Goal: Book appointment/travel/reservation

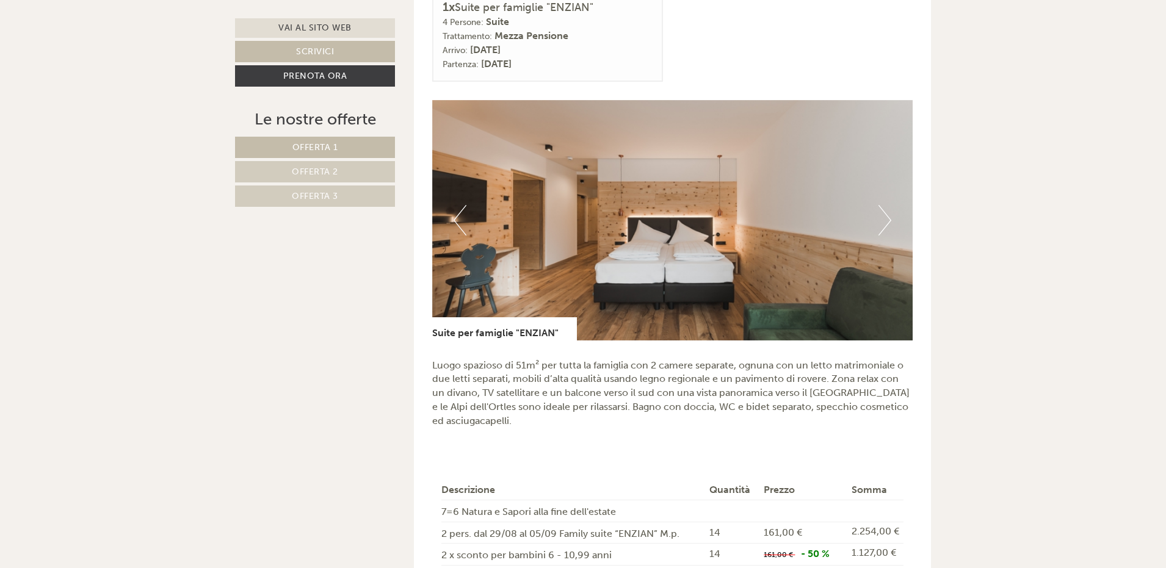
scroll to position [732, 0]
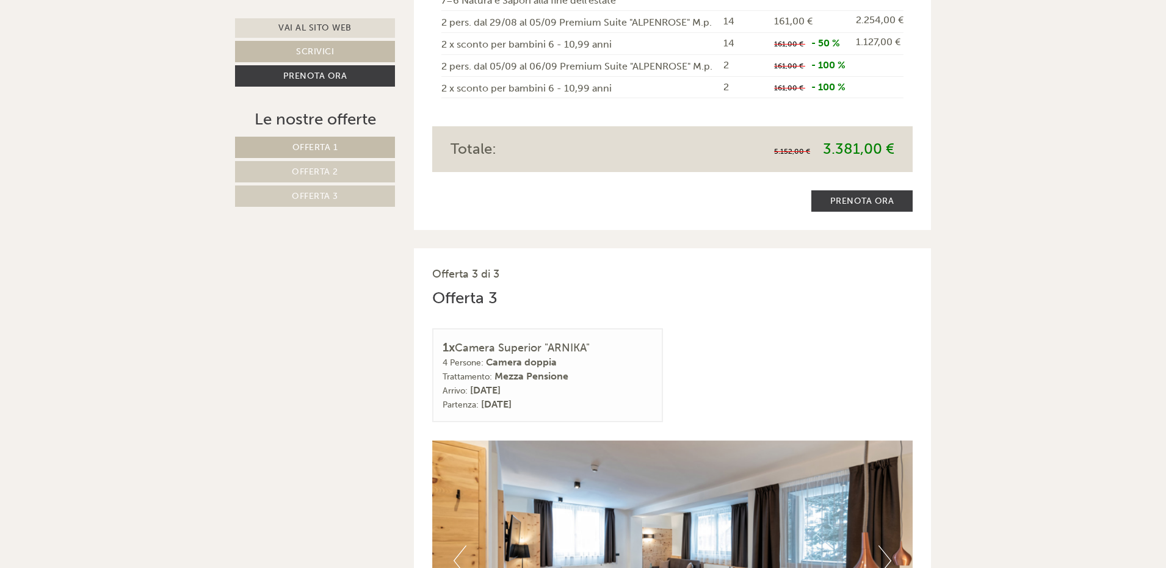
scroll to position [2197, 0]
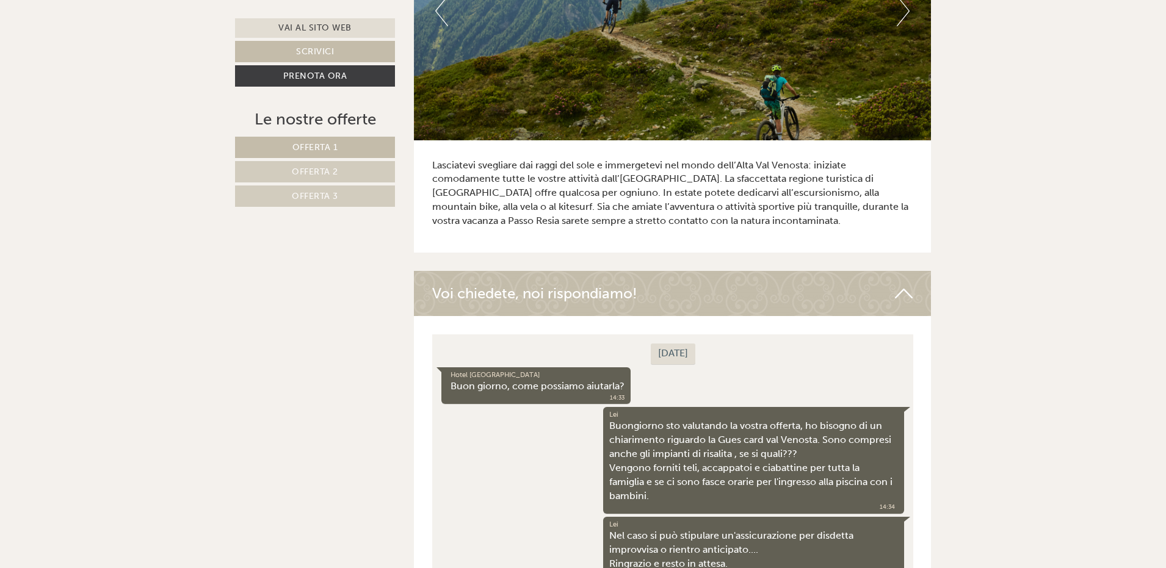
scroll to position [4740, 0]
